Goal: Task Accomplishment & Management: Complete application form

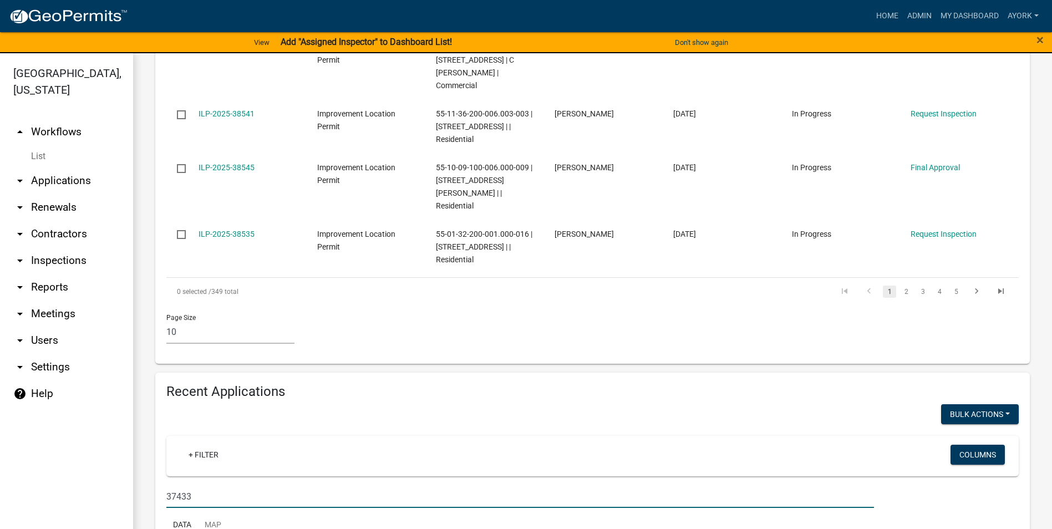
scroll to position [721, 0]
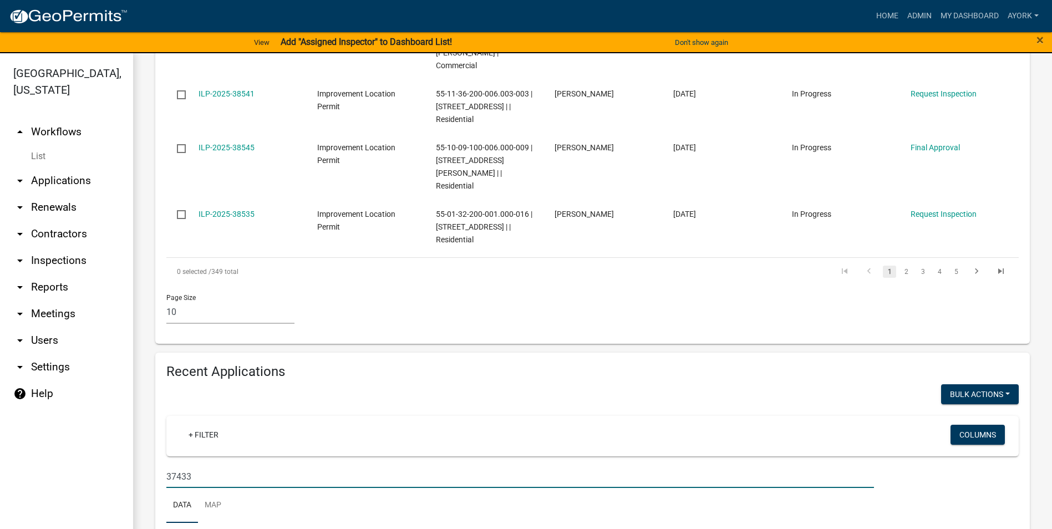
drag, startPoint x: 242, startPoint y: 428, endPoint x: 85, endPoint y: 408, distance: 158.3
click at [85, 408] on div "[GEOGRAPHIC_DATA], [US_STATE] arrow_drop_up Workflows List arrow_drop_down Appl…" at bounding box center [526, 297] width 1052 height 489
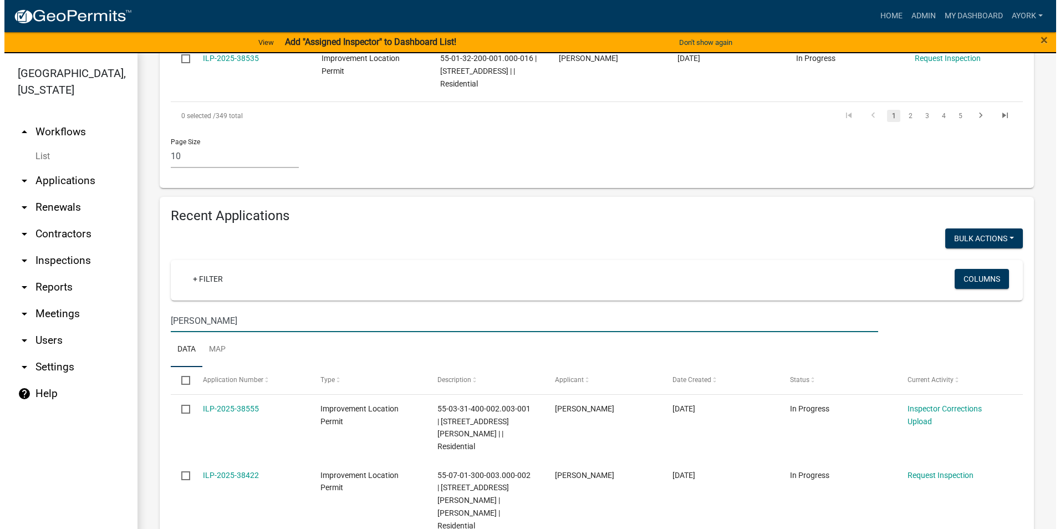
scroll to position [1017, 0]
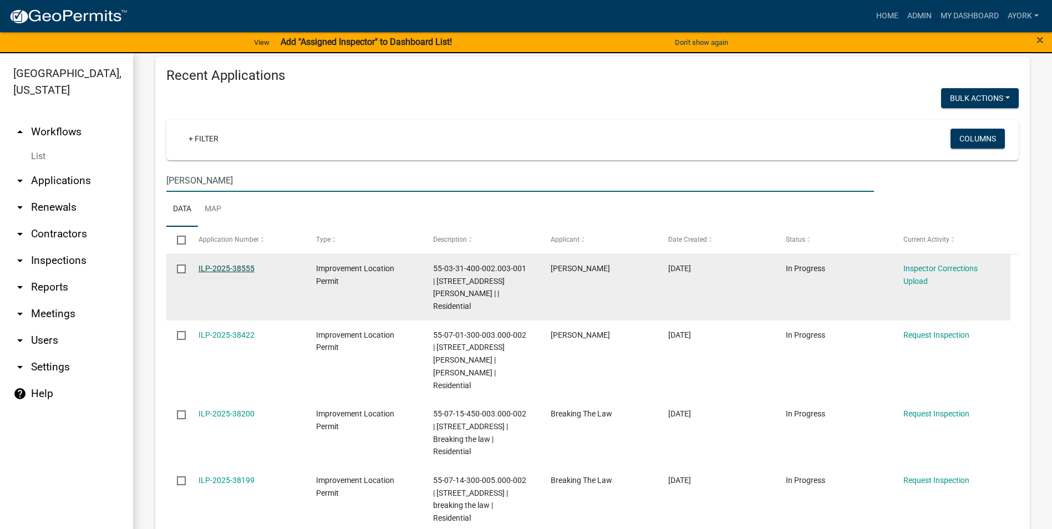
type input "[PERSON_NAME]"
click at [251, 264] on link "ILP-2025-38555" at bounding box center [227, 268] width 56 height 9
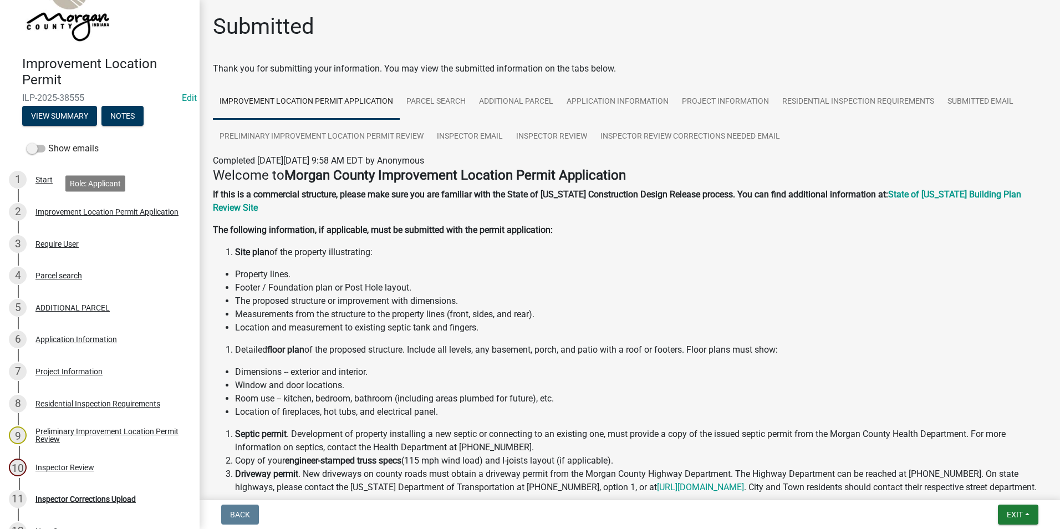
scroll to position [146, 0]
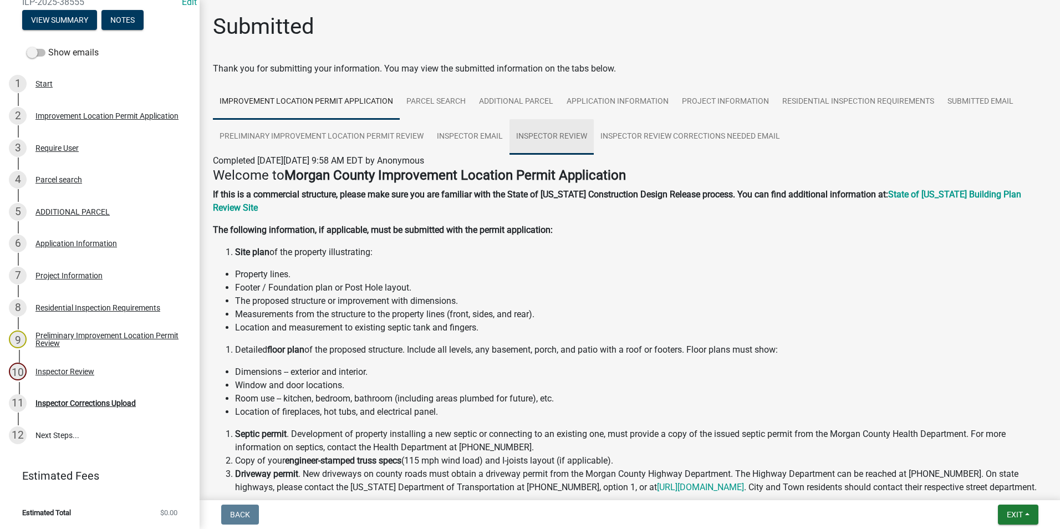
click at [544, 139] on link "Inspector Review" at bounding box center [552, 136] width 84 height 35
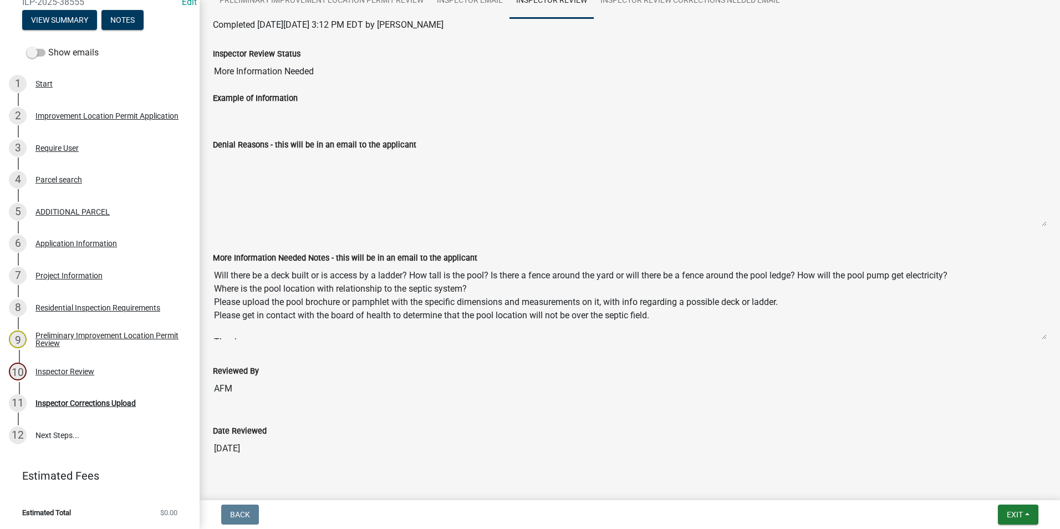
scroll to position [165, 0]
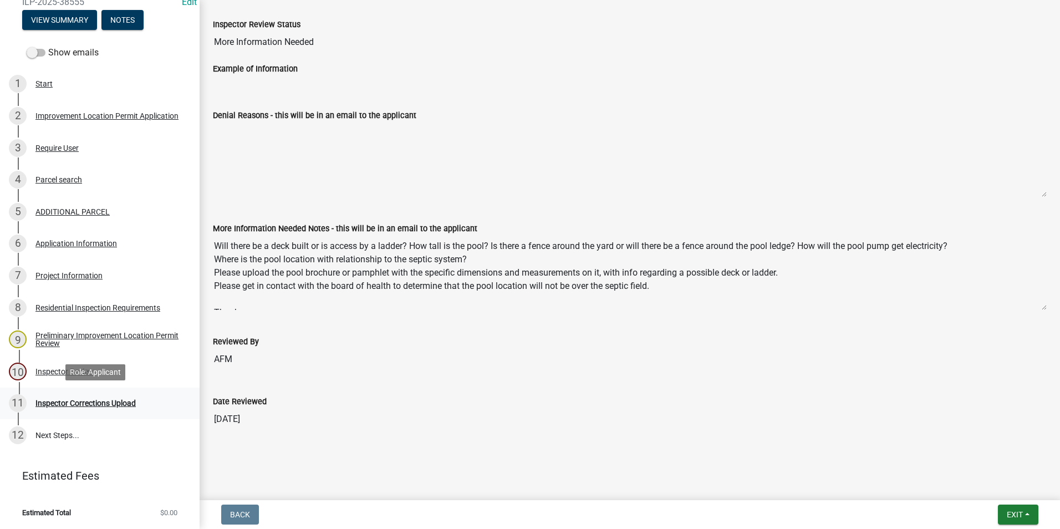
click at [80, 403] on div "Inspector Corrections Upload" at bounding box center [85, 403] width 100 height 8
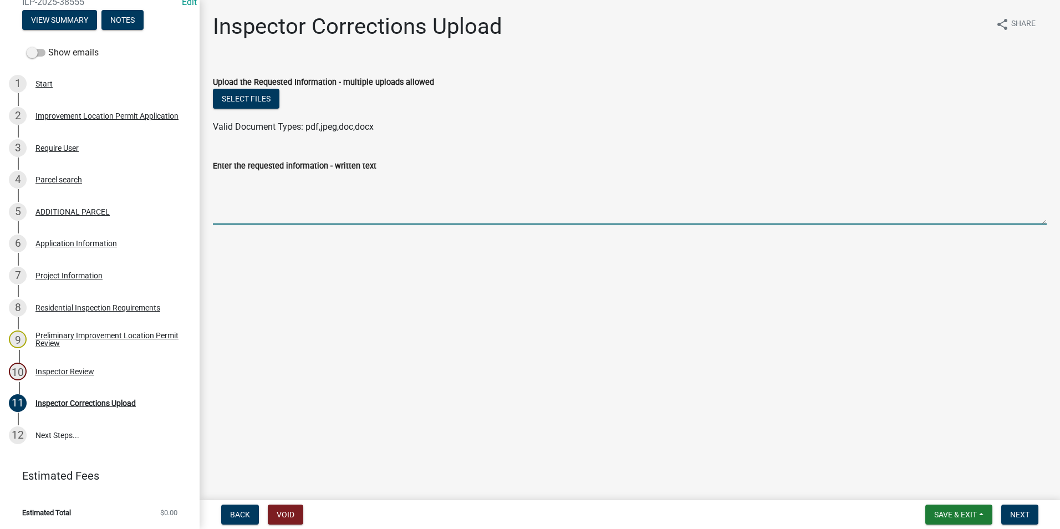
click at [231, 195] on textarea "Enter the requested information - written text" at bounding box center [630, 198] width 834 height 52
type textarea "The pool will have a locking ladder and it is 52inches tall."
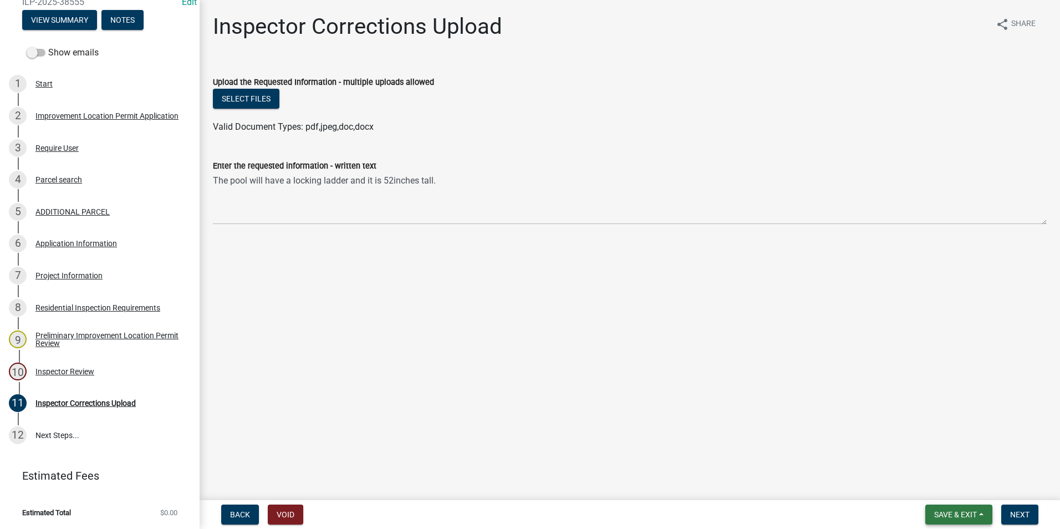
click at [942, 517] on span "Save & Exit" at bounding box center [955, 514] width 43 height 9
click at [928, 460] on button "Save" at bounding box center [948, 459] width 89 height 27
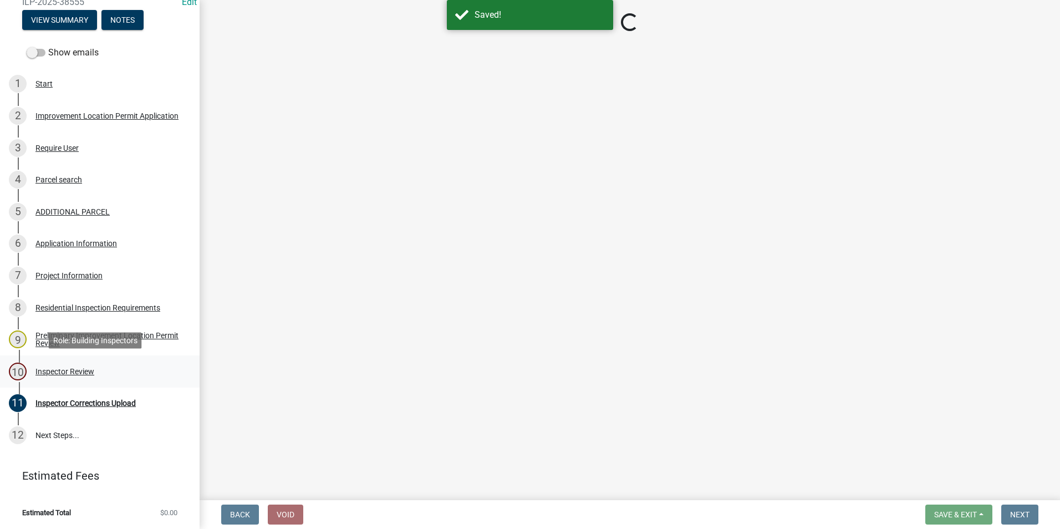
click at [79, 371] on div "Inspector Review" at bounding box center [64, 372] width 59 height 8
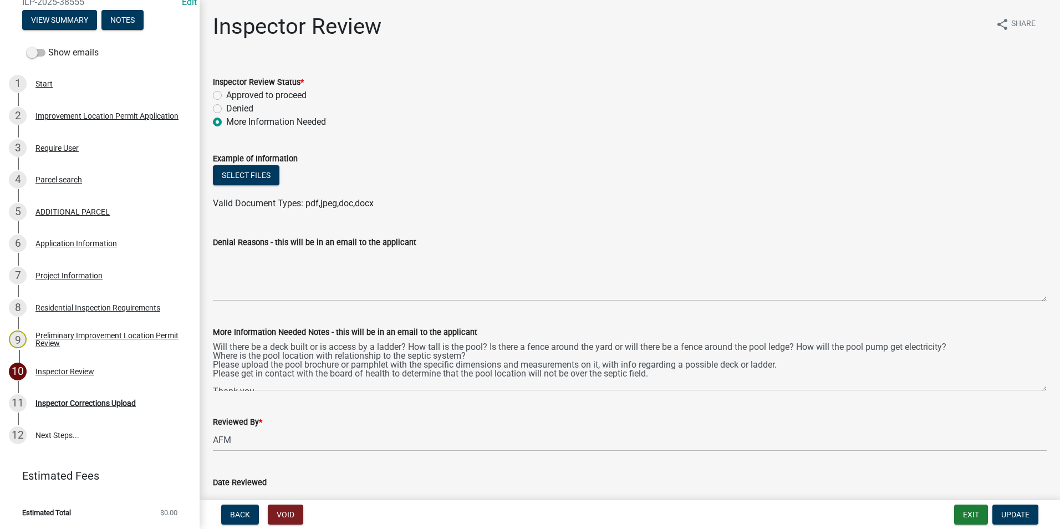
scroll to position [9, 0]
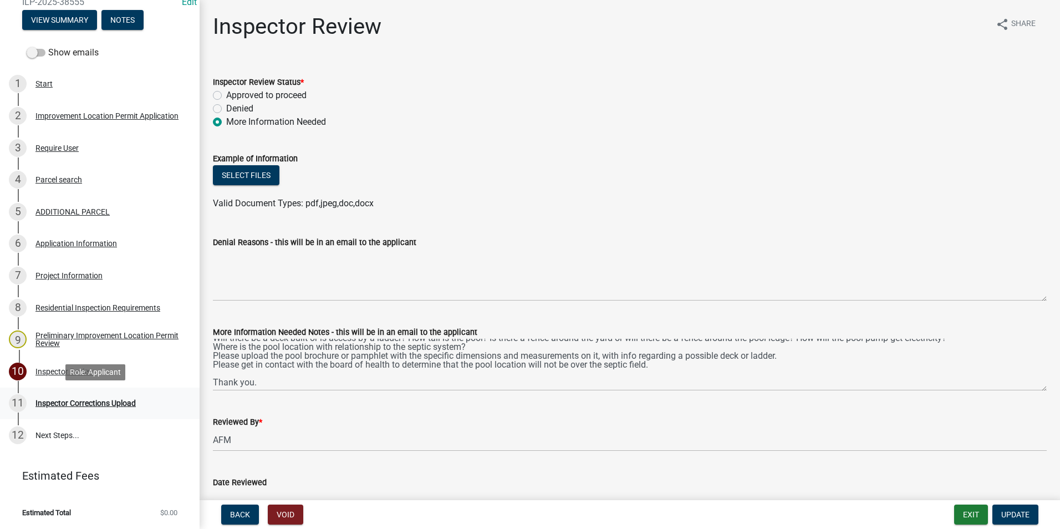
click at [80, 405] on div "Inspector Corrections Upload" at bounding box center [85, 403] width 100 height 8
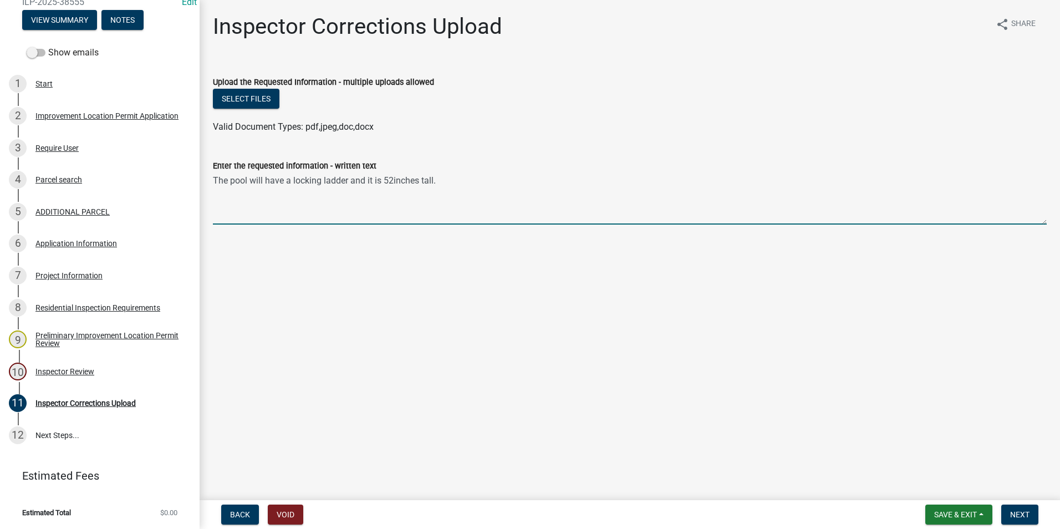
click at [451, 180] on textarea "The pool will have a locking ladder and it is 52inches tall." at bounding box center [630, 198] width 834 height 52
click at [1027, 180] on textarea "The pool will have a locking ladder and it is 52inches tall. There will be no f…" at bounding box center [630, 198] width 834 height 52
type textarea "The pool will have a locking ladder and it is 52inches tall. There will be no f…"
click at [950, 507] on button "Save & Exit" at bounding box center [959, 515] width 67 height 20
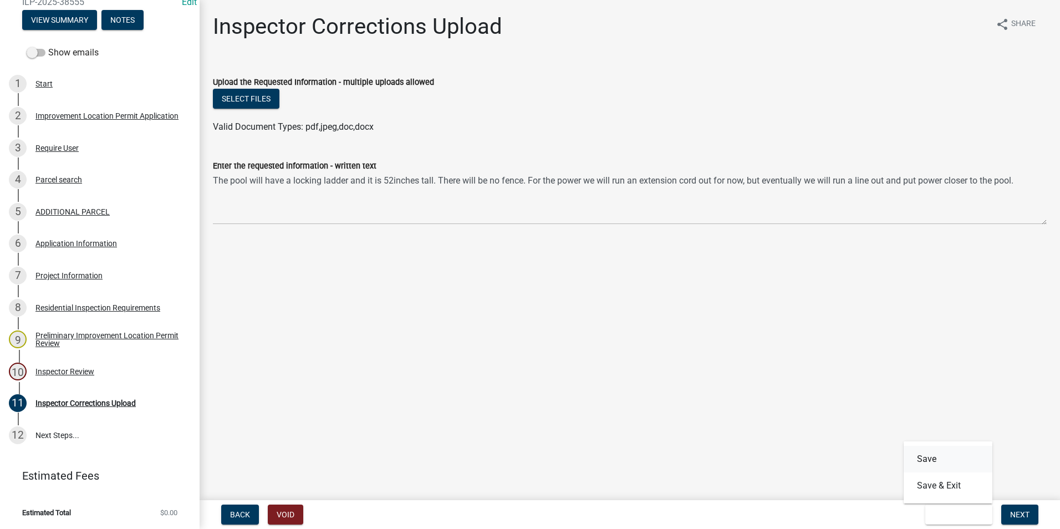
click at [938, 464] on button "Save" at bounding box center [948, 459] width 89 height 27
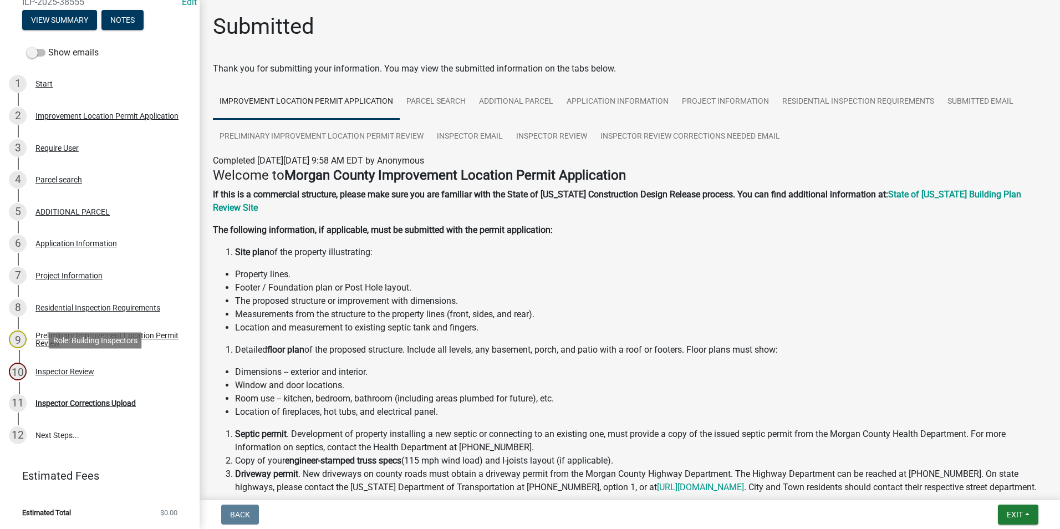
click at [60, 369] on div "Inspector Review" at bounding box center [64, 372] width 59 height 8
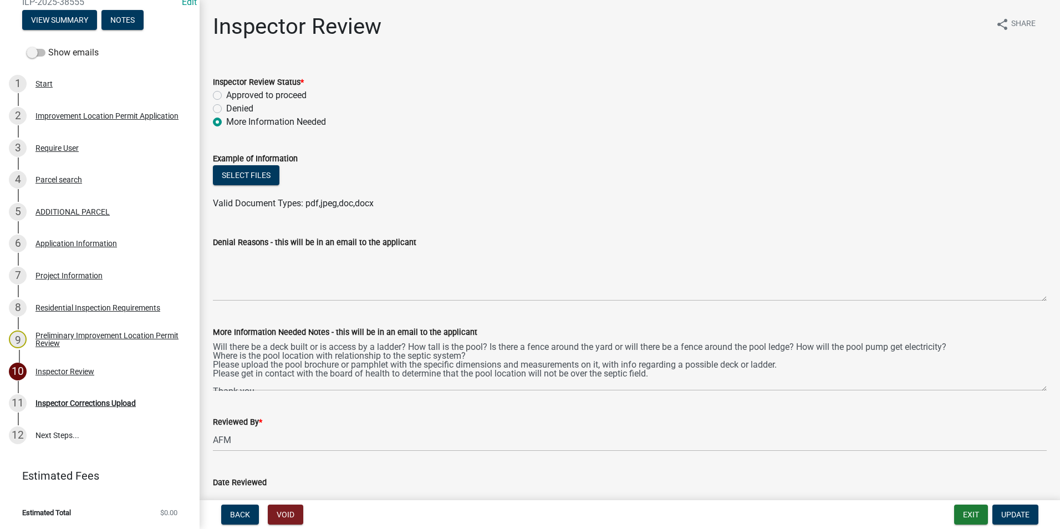
scroll to position [55, 0]
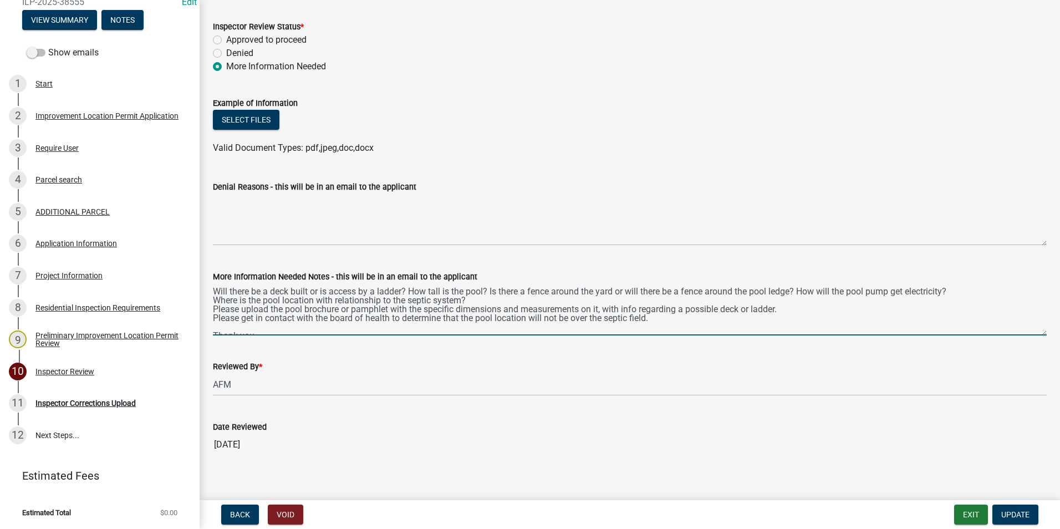
click at [454, 326] on textarea "Will there be a deck built or is access by a ladder? How tall is the pool? Is t…" at bounding box center [630, 309] width 834 height 52
drag, startPoint x: 471, startPoint y: 301, endPoint x: 210, endPoint y: 301, distance: 261.7
click at [211, 300] on div "More Information Needed Notes - this will be in an email to the applicant Will …" at bounding box center [630, 295] width 851 height 81
click at [73, 246] on div "Application Information" at bounding box center [76, 244] width 82 height 8
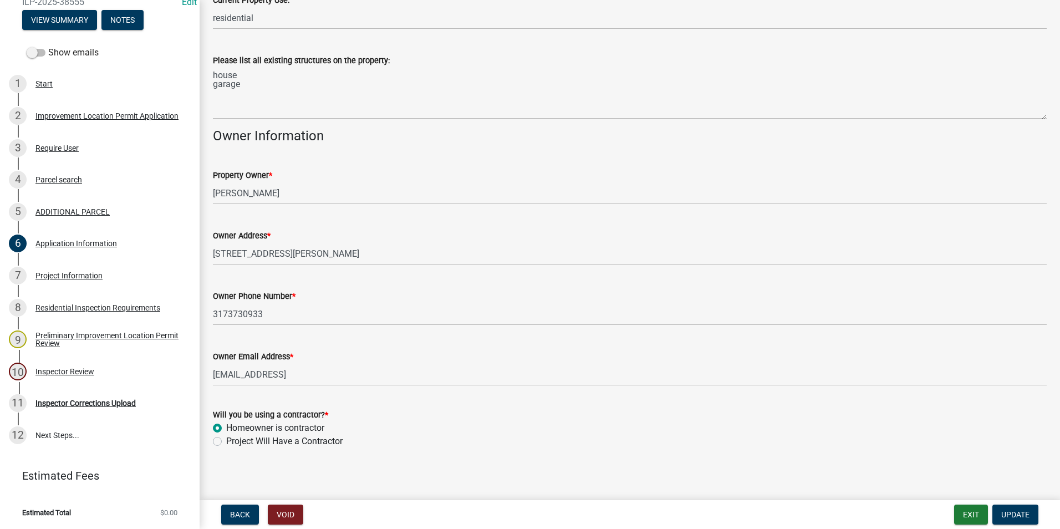
scroll to position [417, 0]
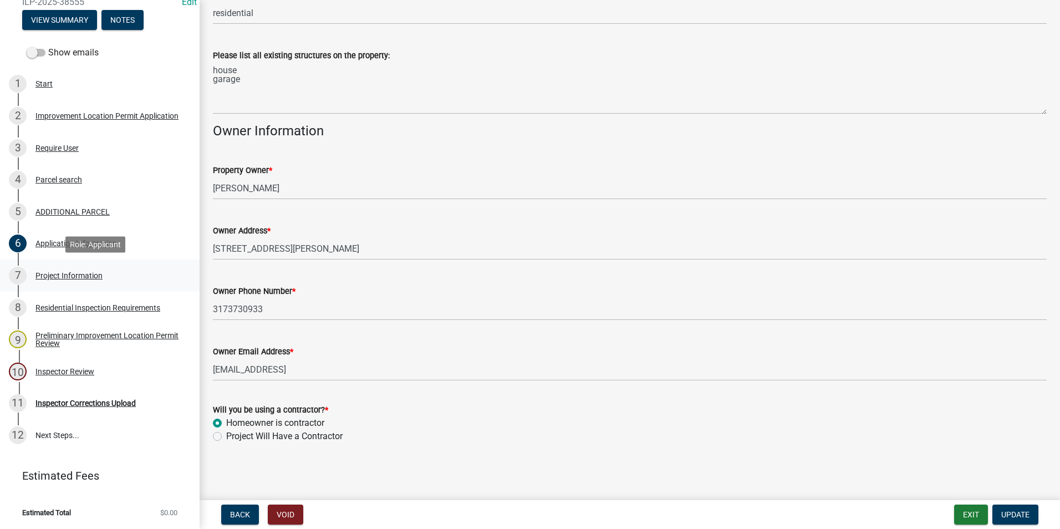
click at [77, 270] on div "7 Project Information" at bounding box center [95, 276] width 173 height 18
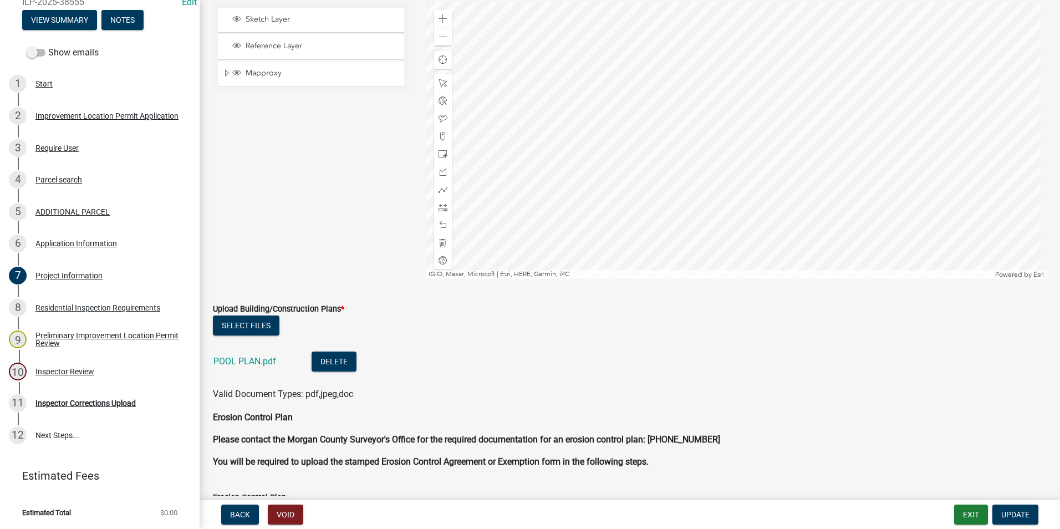
scroll to position [2107, 0]
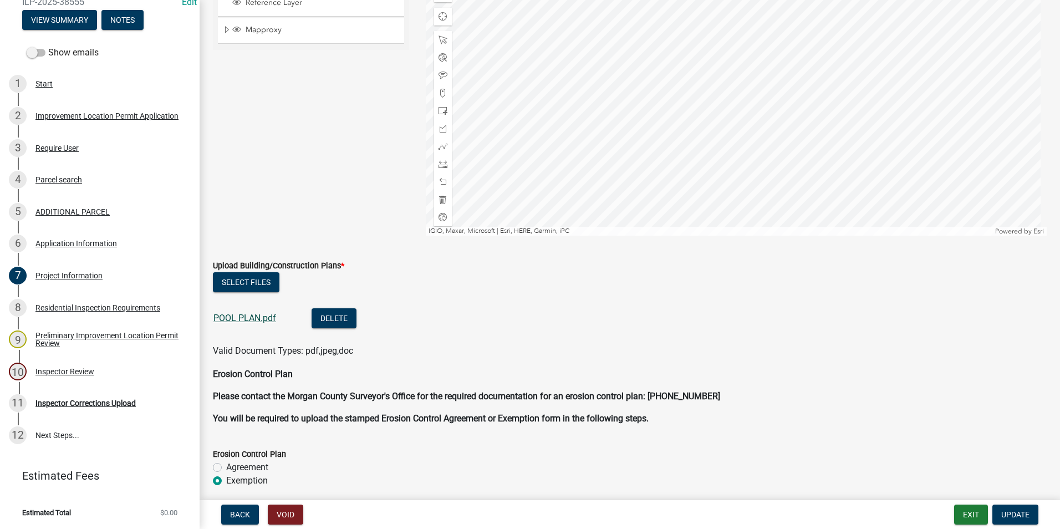
click at [254, 317] on link "POOL PLAN.pdf" at bounding box center [245, 318] width 63 height 11
click at [100, 410] on div "11 Inspector Corrections Upload" at bounding box center [95, 403] width 173 height 18
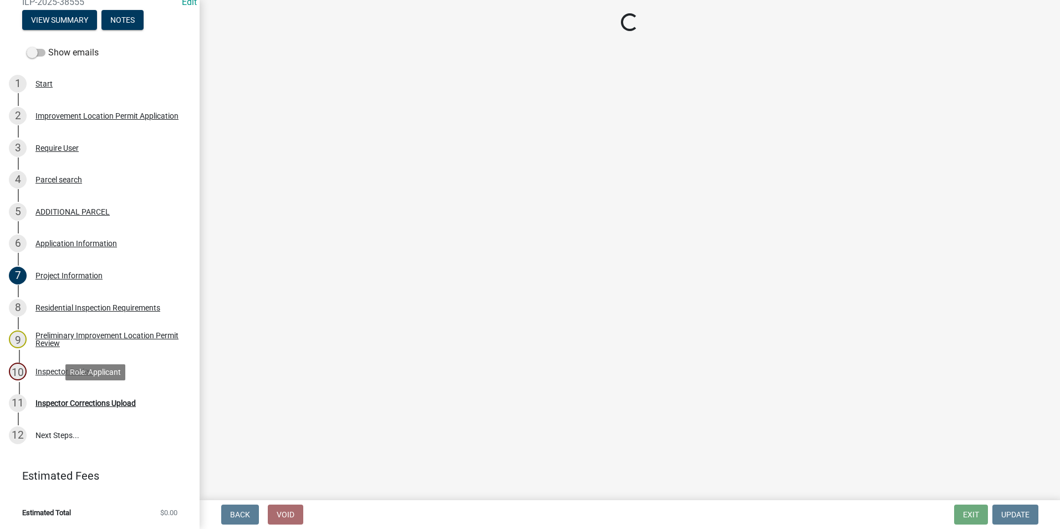
scroll to position [0, 0]
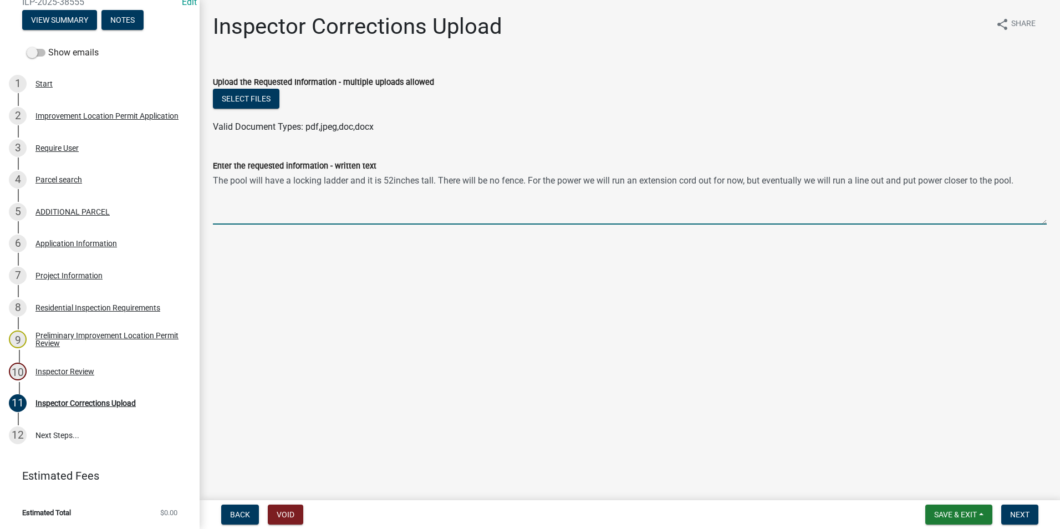
click at [1030, 182] on textarea "The pool will have a locking ladder and it is 52inches tall. There will be no f…" at bounding box center [630, 198] width 834 height 52
click at [556, 196] on textarea "The pool will have a locking ladder and it is 52inches tall. There will be no f…" at bounding box center [630, 198] width 834 height 52
type textarea "The pool will have a locking ladder and it is 52inches tall. There will be no f…"
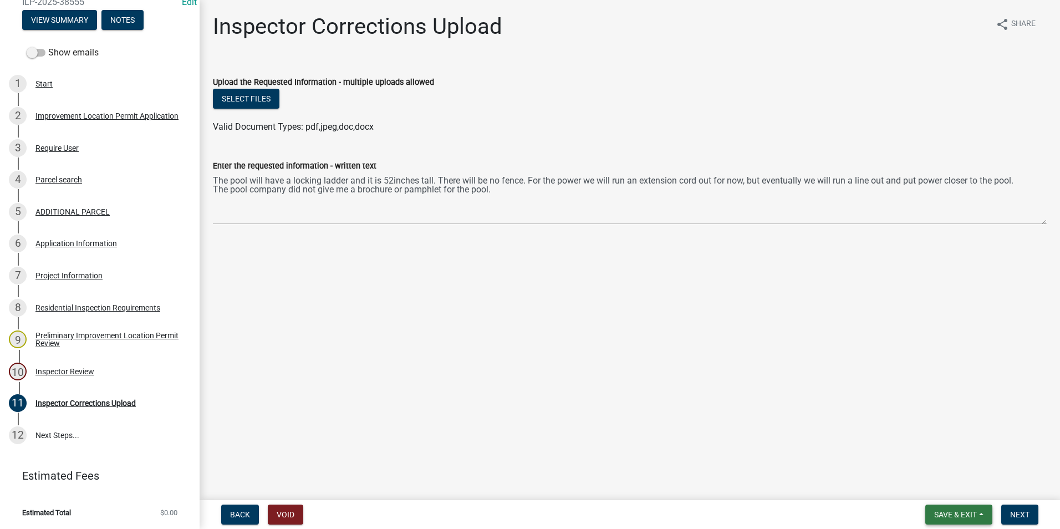
click at [933, 509] on button "Save & Exit" at bounding box center [959, 515] width 67 height 20
click at [933, 460] on button "Save" at bounding box center [948, 459] width 89 height 27
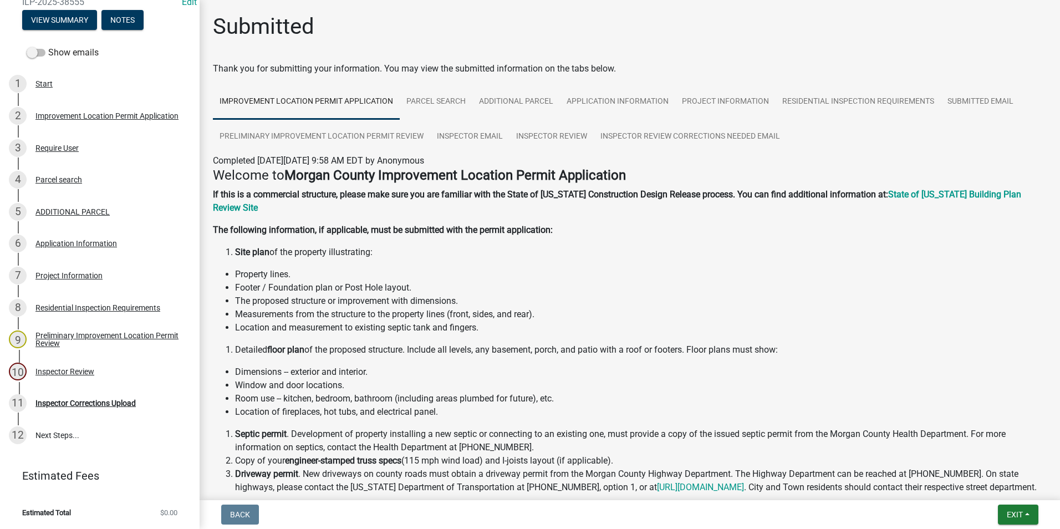
scroll to position [232, 0]
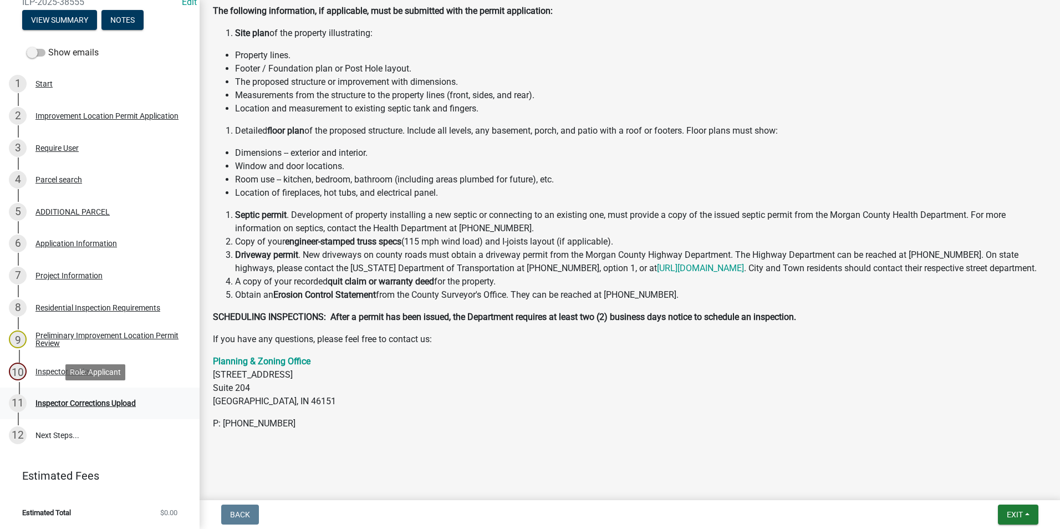
click at [96, 401] on div "Inspector Corrections Upload" at bounding box center [85, 403] width 100 height 8
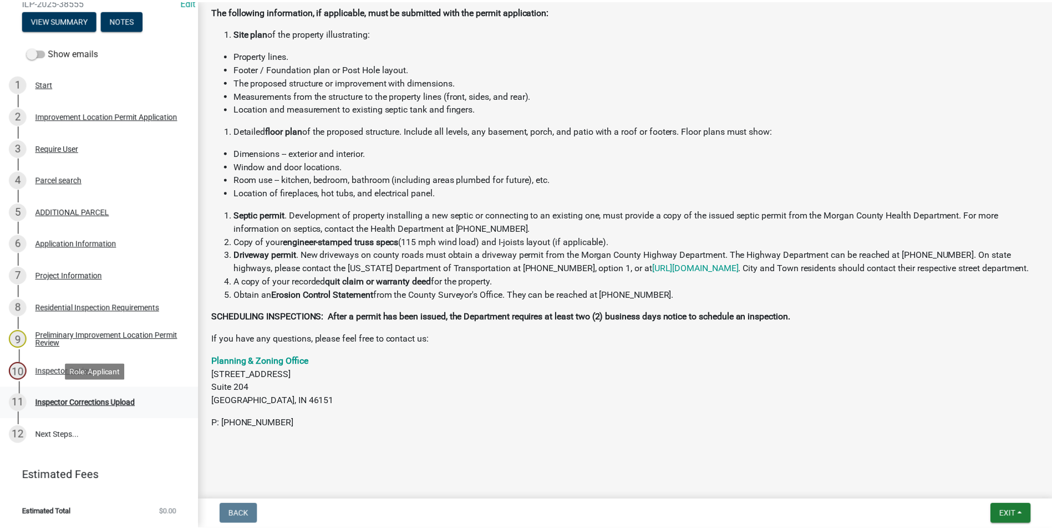
scroll to position [0, 0]
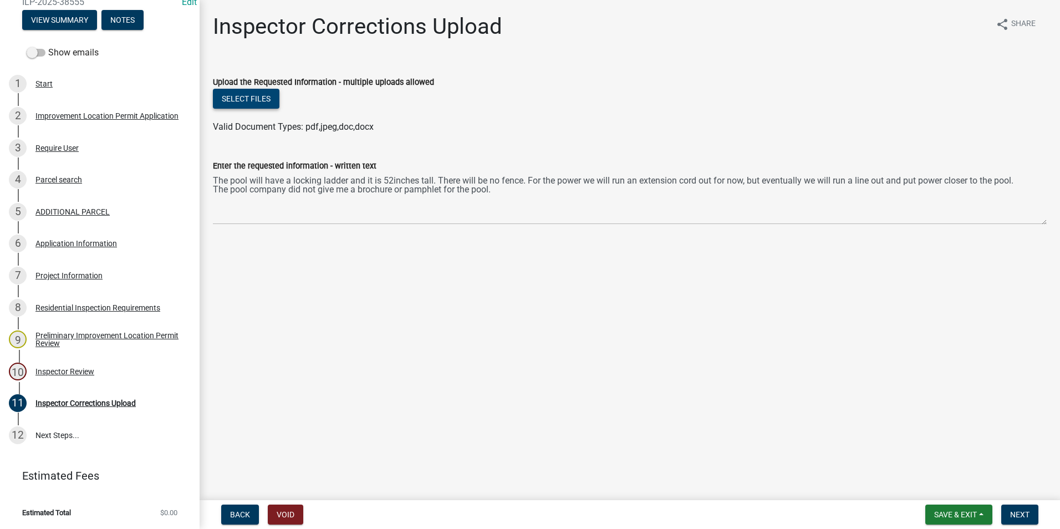
click at [248, 103] on button "Select files" at bounding box center [246, 99] width 67 height 20
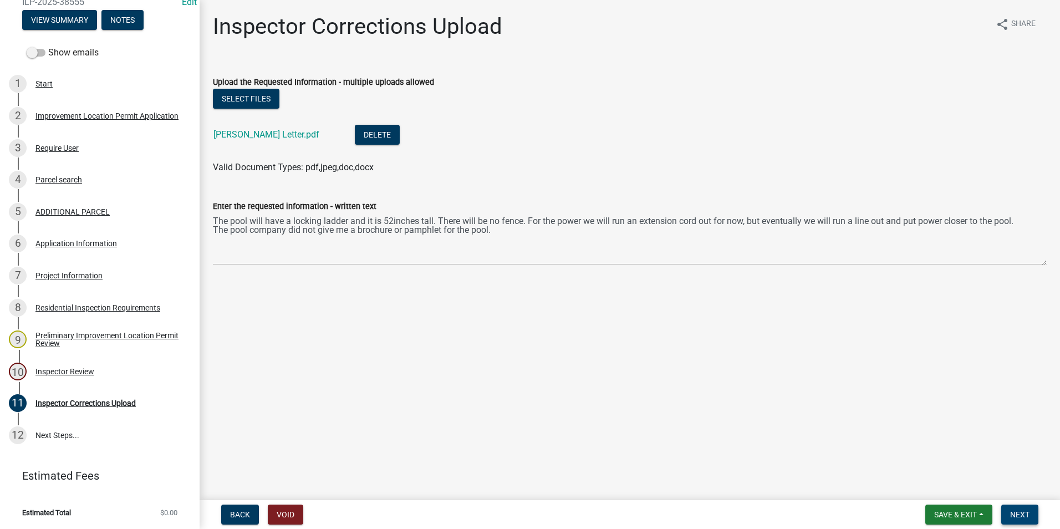
click at [1028, 513] on span "Next" at bounding box center [1019, 514] width 19 height 9
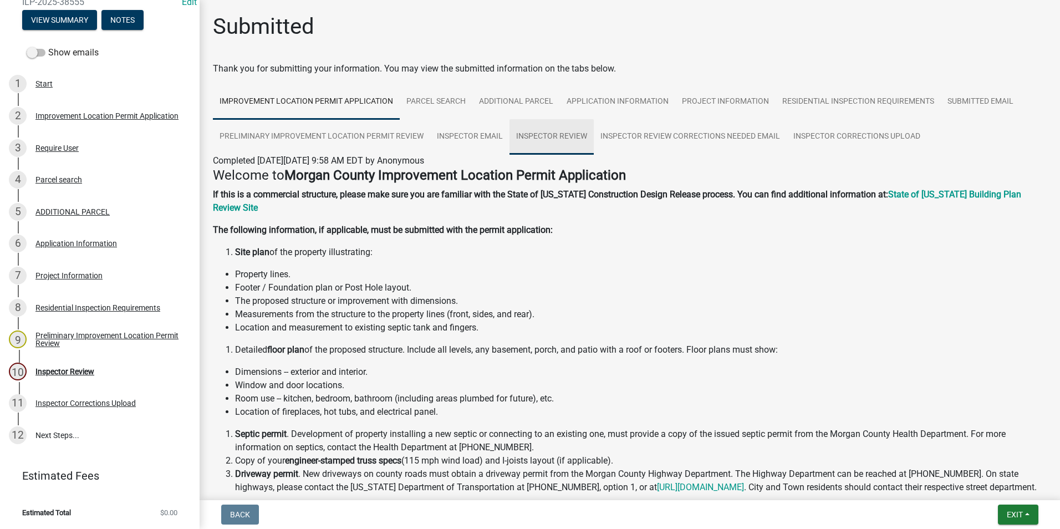
click at [576, 133] on link "Inspector Review" at bounding box center [552, 136] width 84 height 35
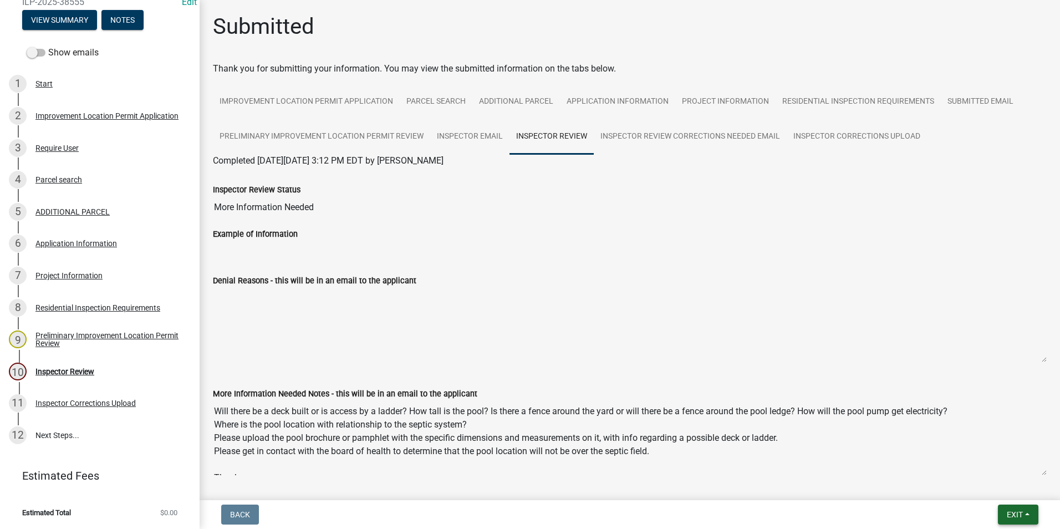
drag, startPoint x: 997, startPoint y: 505, endPoint x: 1000, endPoint y: 512, distance: 8.2
click at [998, 511] on div "Exit Save Save & Exit" at bounding box center [1018, 515] width 40 height 20
click at [1000, 512] on button "Exit" at bounding box center [1018, 515] width 40 height 20
click at [981, 485] on button "Save & Exit" at bounding box center [994, 485] width 89 height 27
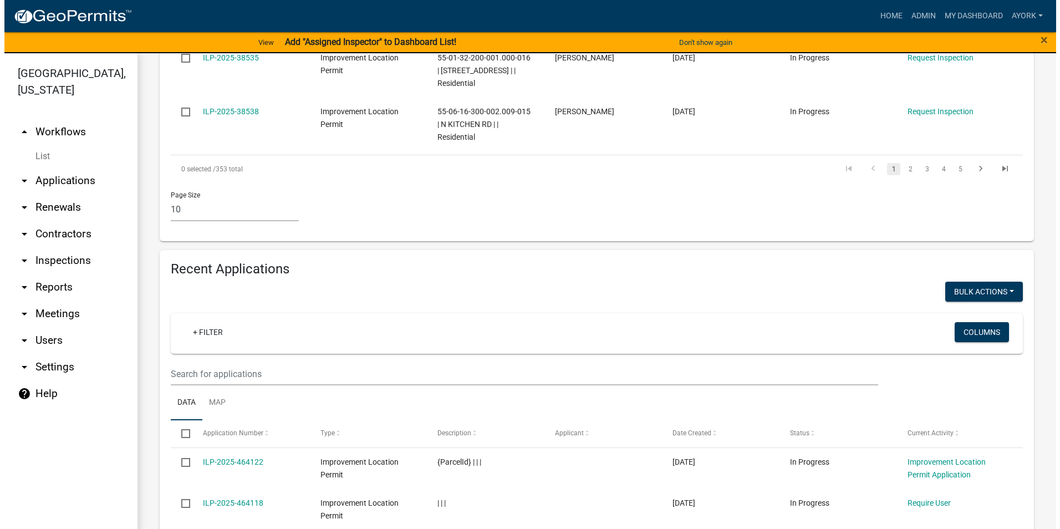
scroll to position [887, 0]
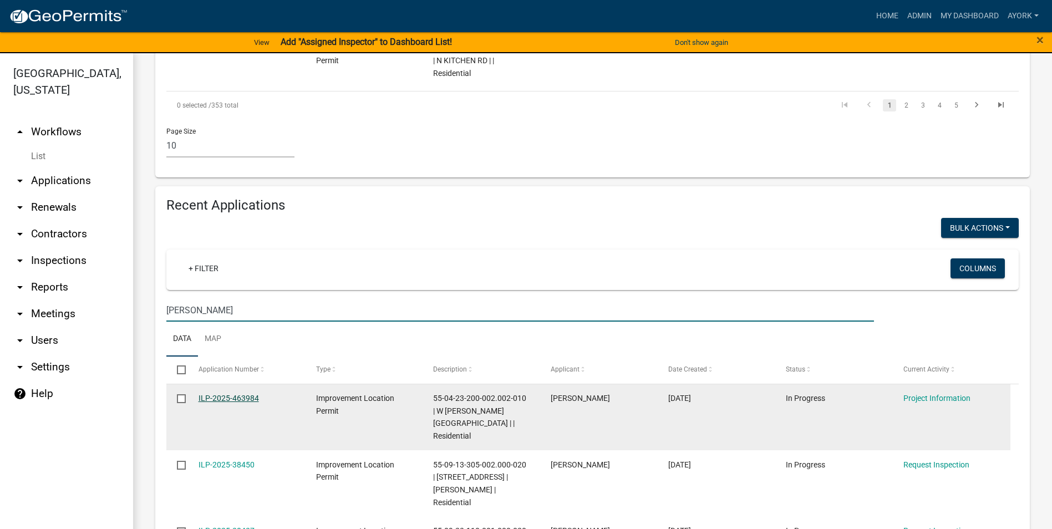
type input "[PERSON_NAME]"
click at [250, 394] on link "ILP-2025-463984" at bounding box center [229, 398] width 60 height 9
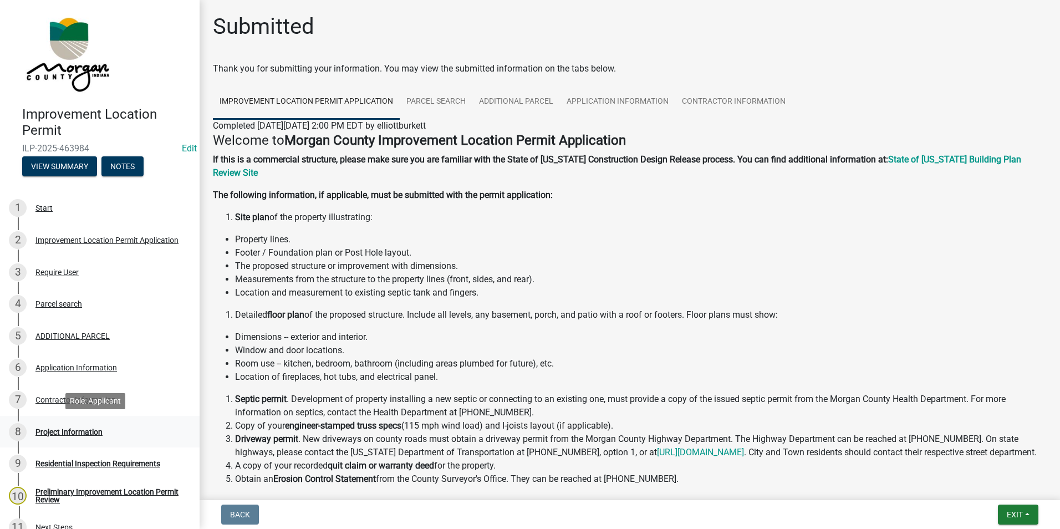
click at [82, 429] on div "Project Information" at bounding box center [68, 432] width 67 height 8
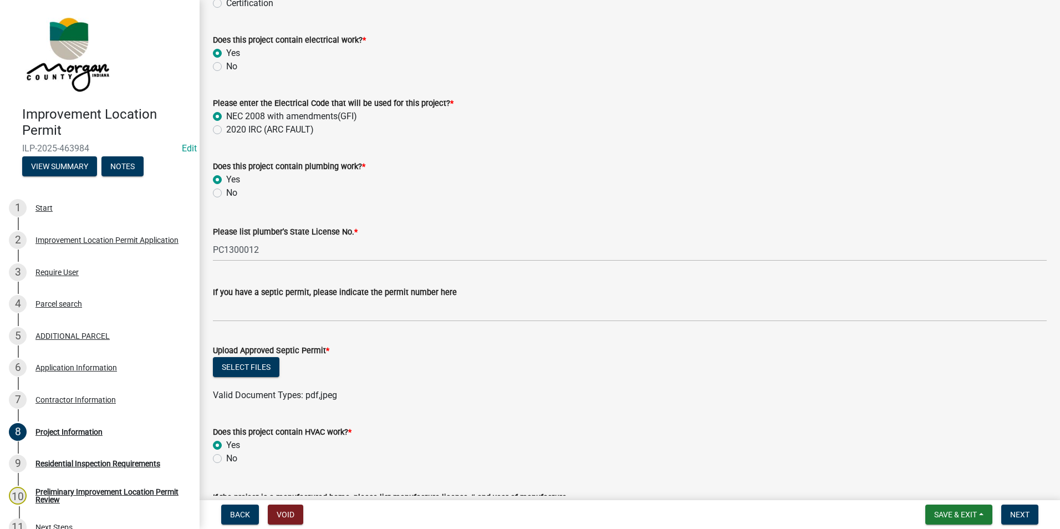
scroll to position [1941, 0]
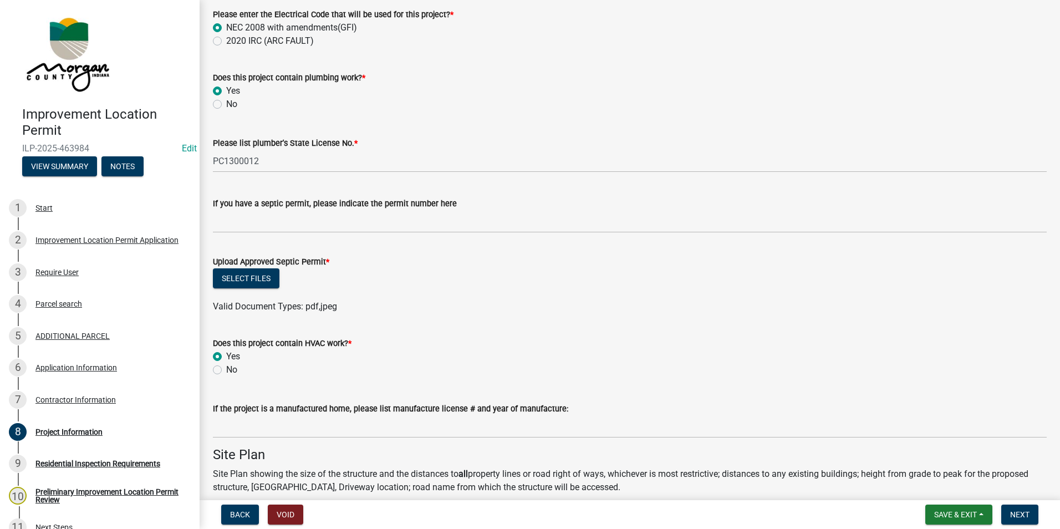
click at [260, 289] on div "Select files" at bounding box center [630, 279] width 834 height 23
click at [261, 283] on button "Select files" at bounding box center [246, 278] width 67 height 20
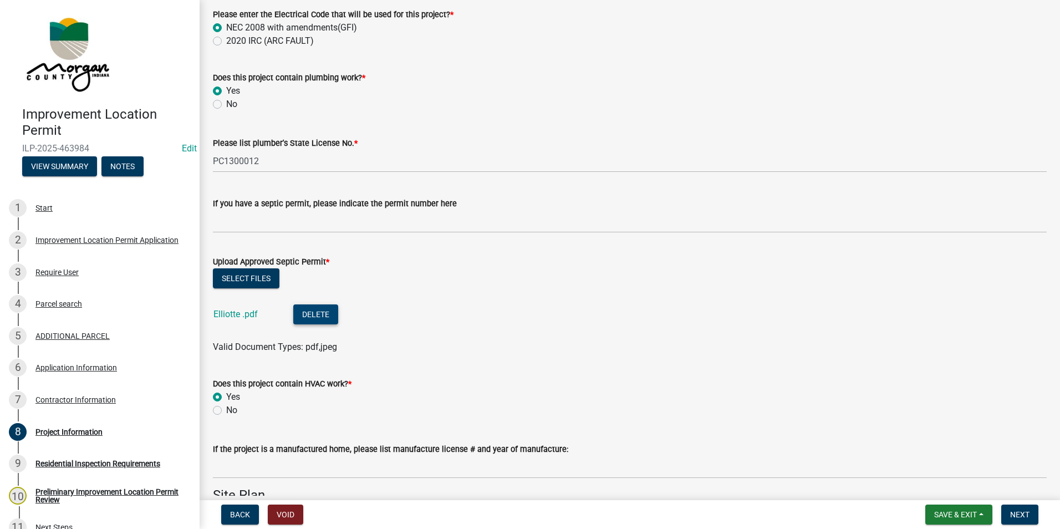
click at [311, 309] on button "Delete" at bounding box center [315, 314] width 45 height 20
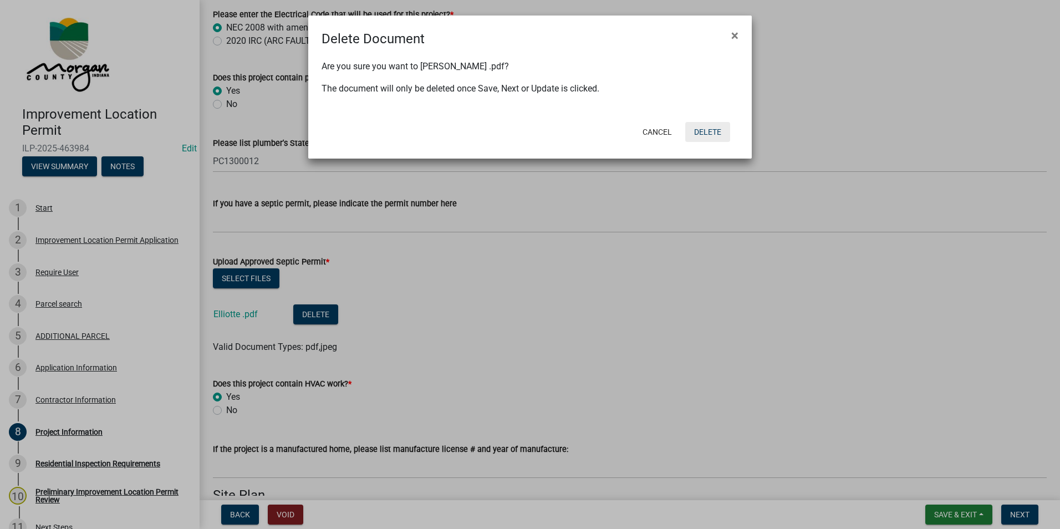
click at [709, 128] on button "Delete" at bounding box center [707, 132] width 45 height 20
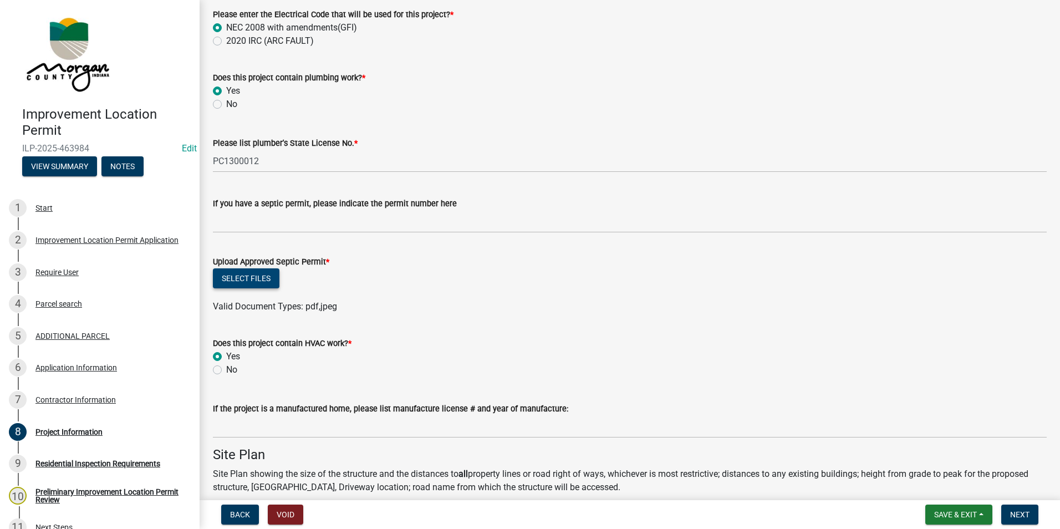
click at [266, 281] on button "Select files" at bounding box center [246, 278] width 67 height 20
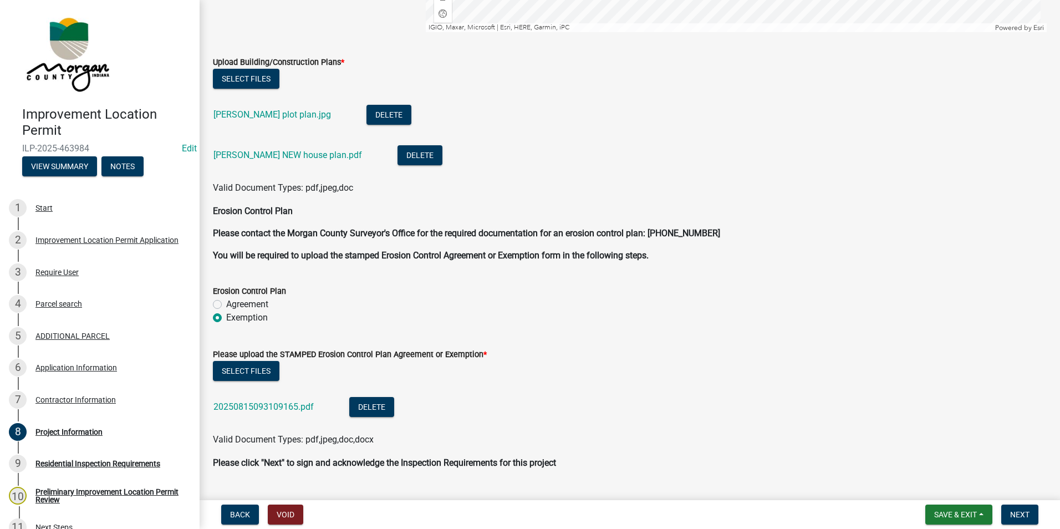
scroll to position [2931, 0]
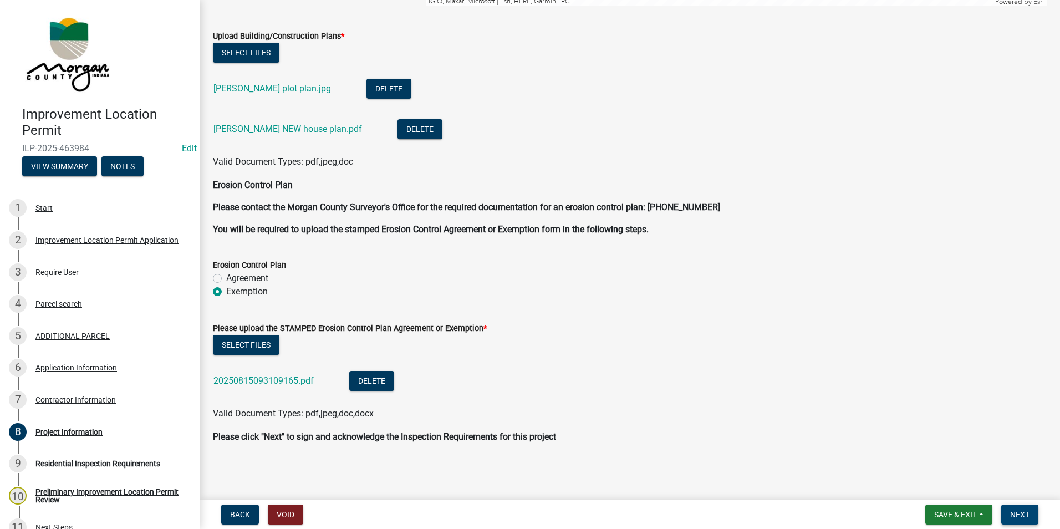
click at [1008, 507] on button "Next" at bounding box center [1020, 515] width 37 height 20
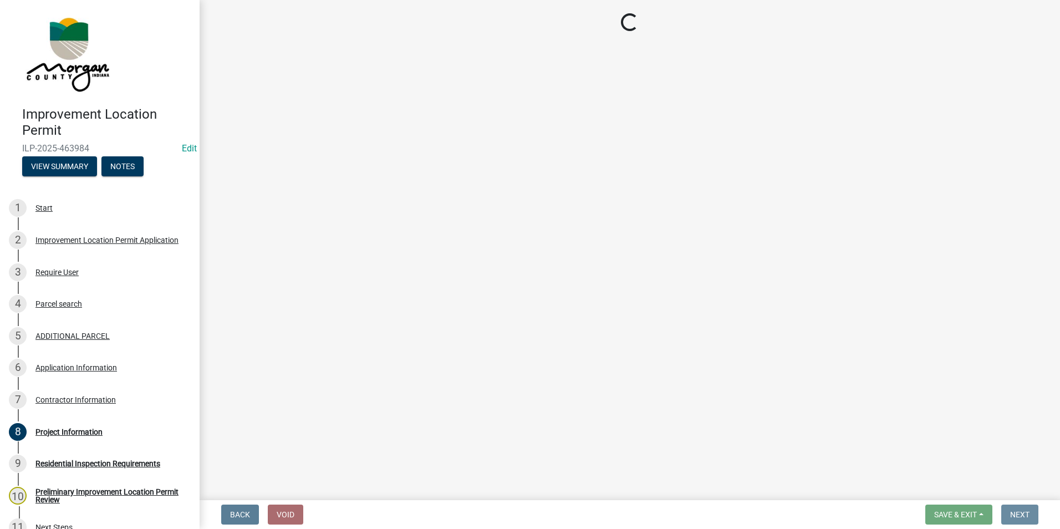
scroll to position [0, 0]
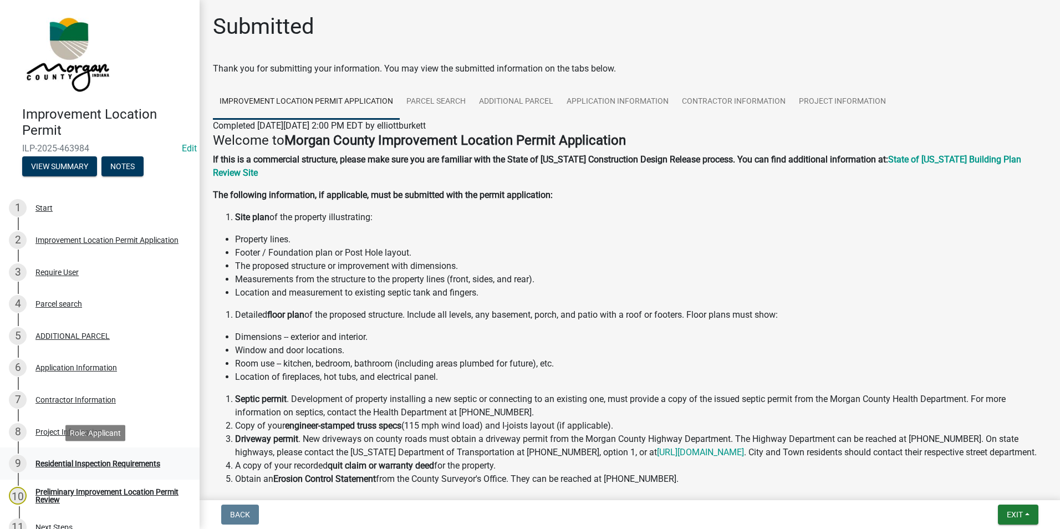
click at [95, 458] on div "9 Residential Inspection Requirements" at bounding box center [95, 464] width 173 height 18
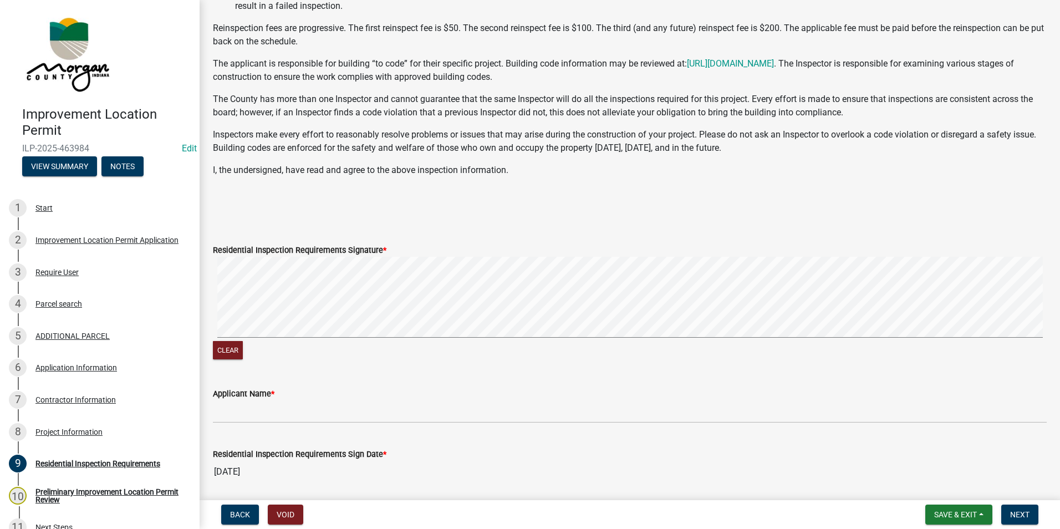
scroll to position [166, 0]
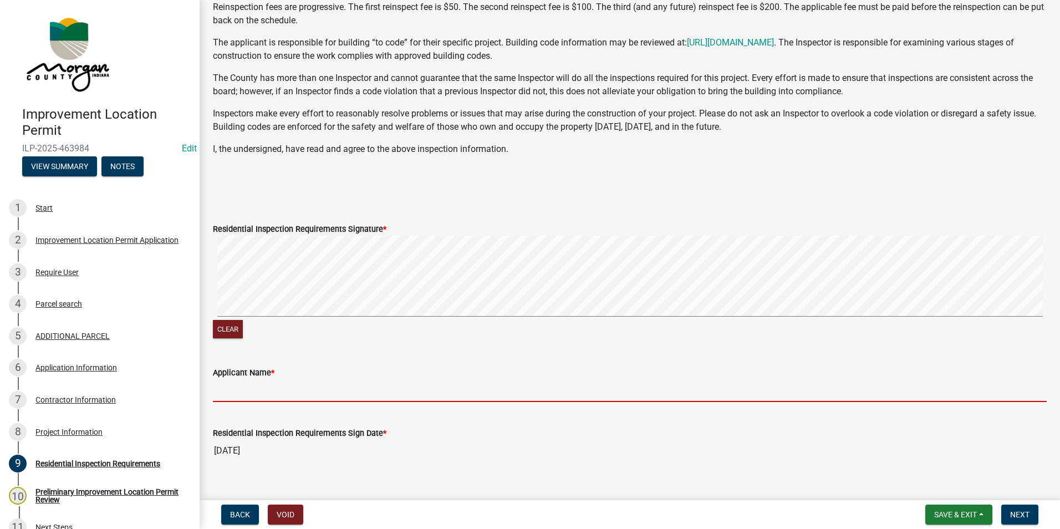
click at [288, 392] on input "Applicant Name *" at bounding box center [630, 390] width 834 height 23
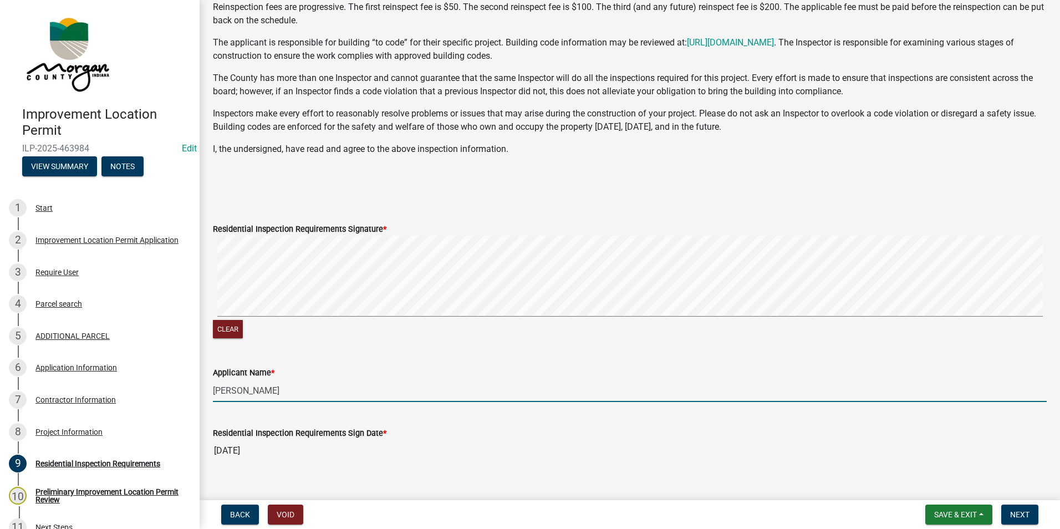
type input "[PERSON_NAME]"
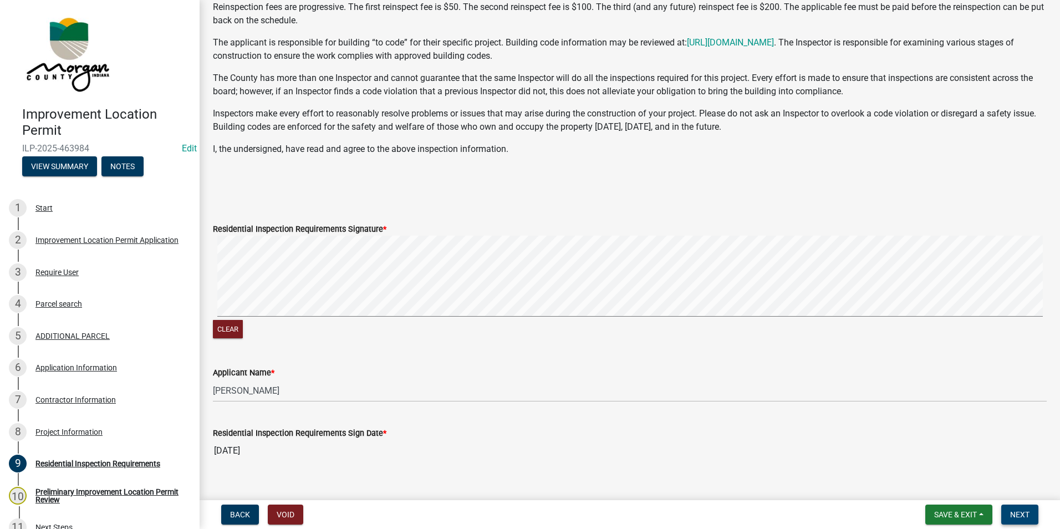
click at [1023, 516] on span "Next" at bounding box center [1019, 514] width 19 height 9
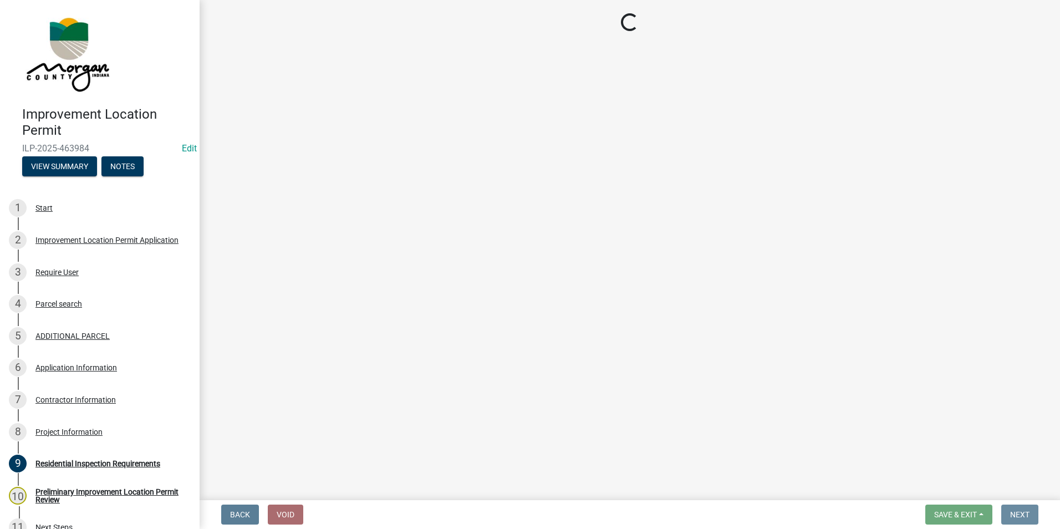
scroll to position [0, 0]
